Goal: Entertainment & Leisure: Consume media (video, audio)

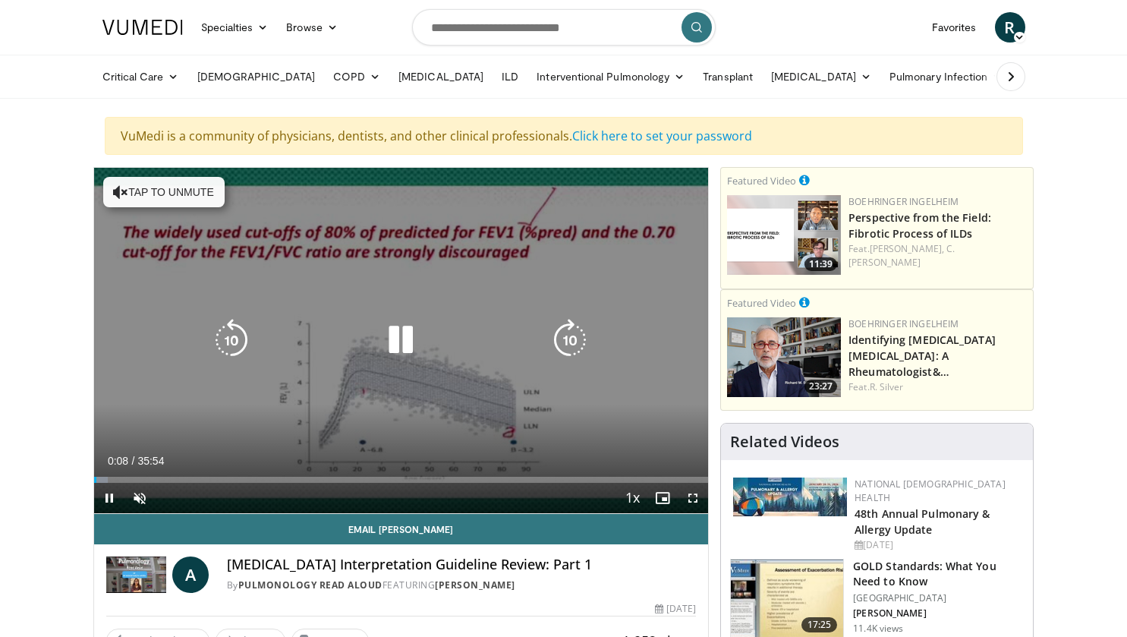
click at [183, 199] on button "Tap to unmute" at bounding box center [163, 192] width 121 height 30
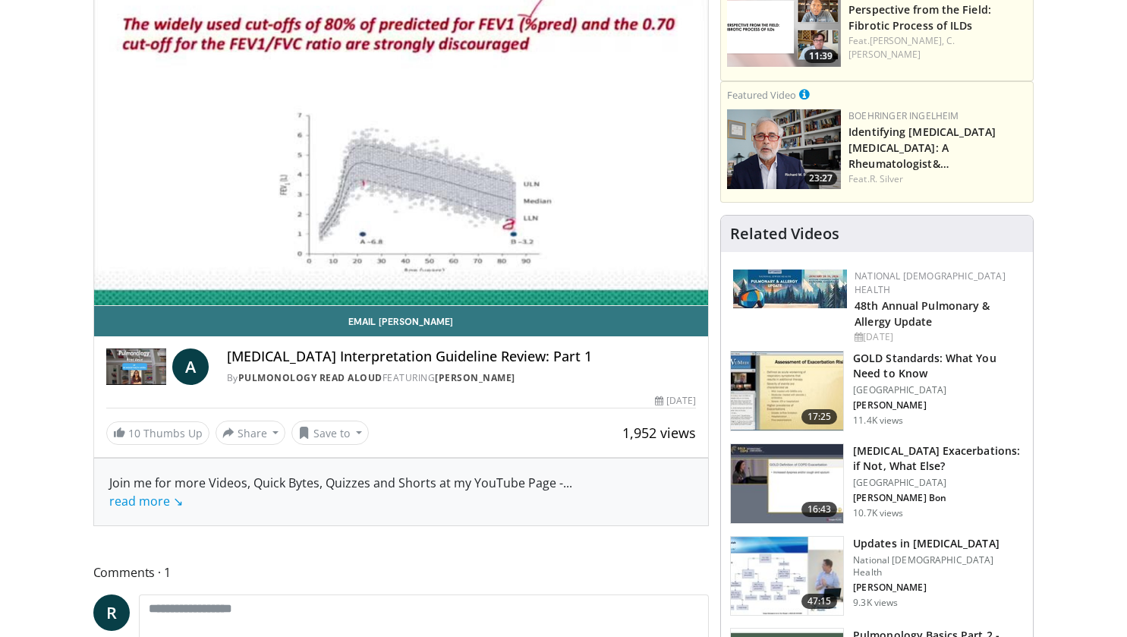
scroll to position [76, 0]
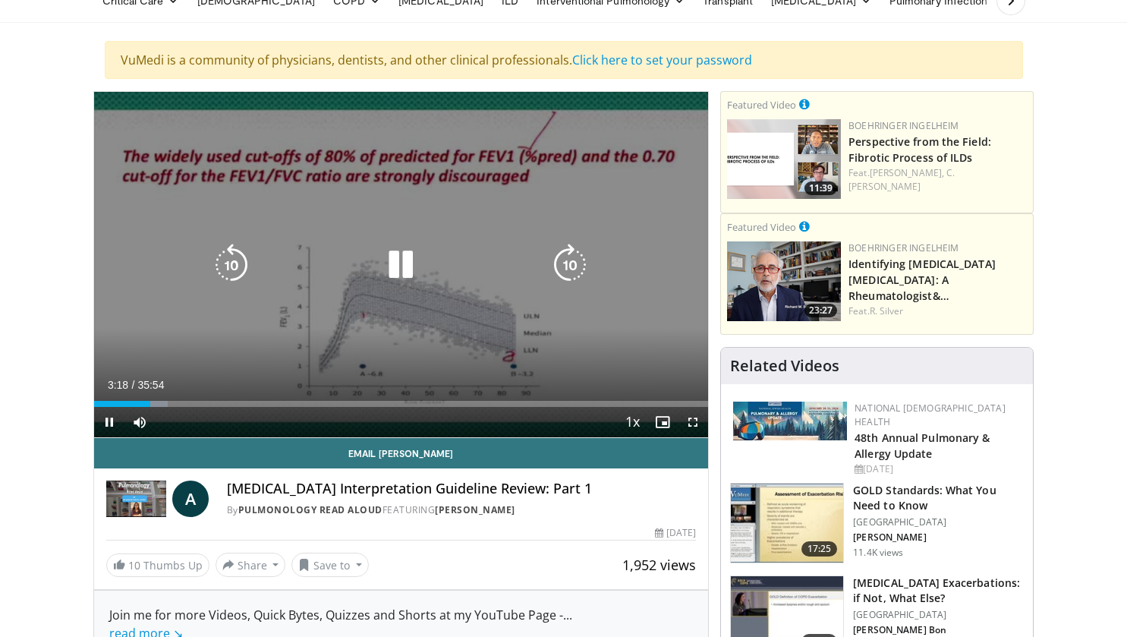
click at [397, 263] on icon "Video Player" at bounding box center [400, 265] width 43 height 43
drag, startPoint x: 395, startPoint y: 264, endPoint x: 396, endPoint y: 289, distance: 25.1
click at [395, 264] on icon "Video Player" at bounding box center [400, 265] width 43 height 43
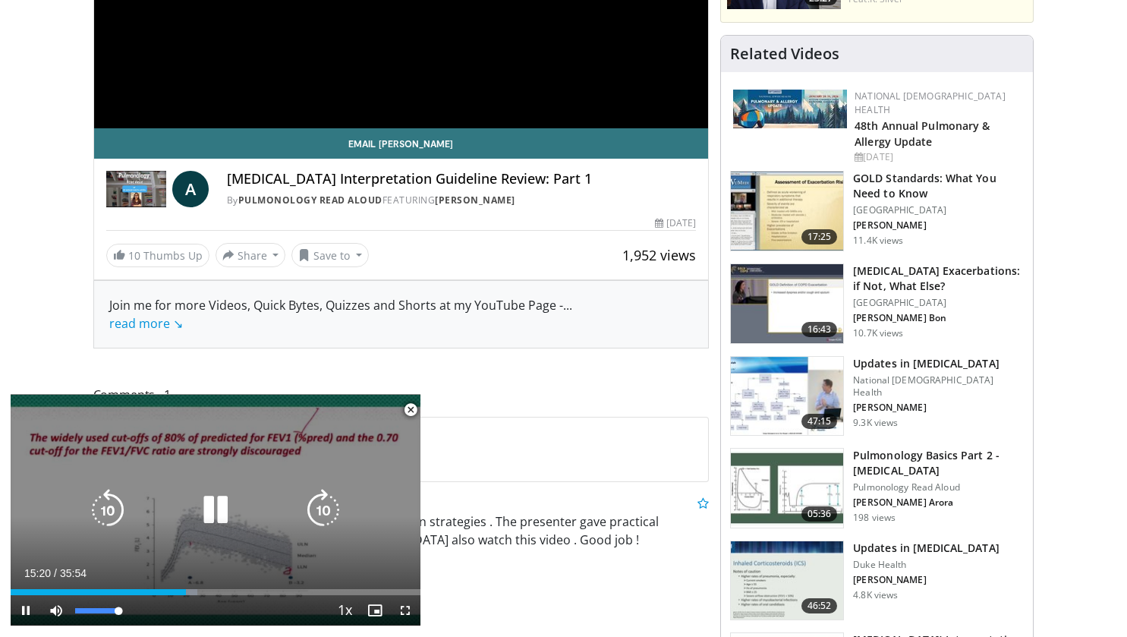
scroll to position [0, 0]
